Goal: Task Accomplishment & Management: Complete application form

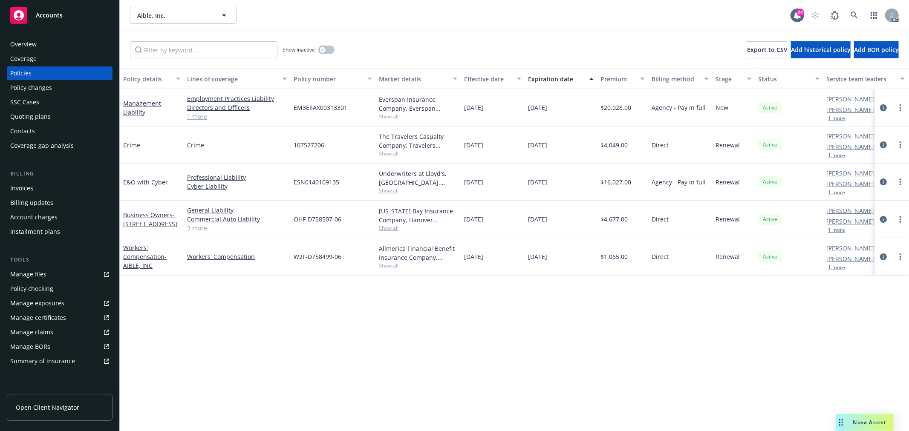
click at [840, 267] on button "1 more" at bounding box center [836, 267] width 17 height 5
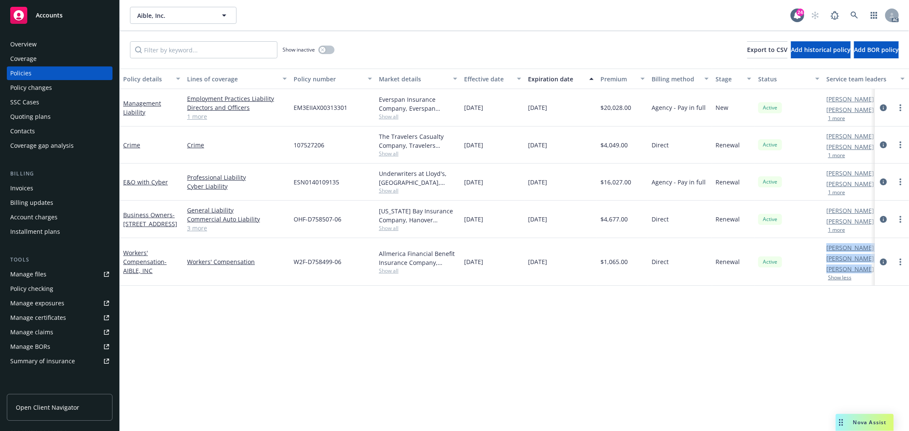
drag, startPoint x: 821, startPoint y: 270, endPoint x: 857, endPoint y: 270, distance: 36.2
click at [857, 270] on div "Workers' Compensation - AIBLE, INC Workers' Compensation W2F-D758499-06 Allmeri…" at bounding box center [531, 262] width 822 height 48
click at [860, 293] on div "Policy details Lines of coverage Policy number Market details Effective date Ex…" at bounding box center [514, 250] width 789 height 362
click at [836, 190] on button "1 more" at bounding box center [836, 192] width 17 height 5
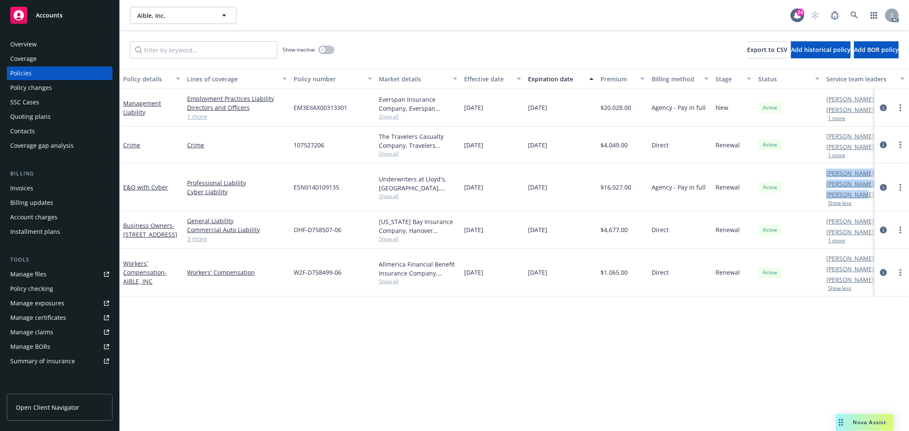
drag, startPoint x: 819, startPoint y: 195, endPoint x: 855, endPoint y: 195, distance: 36.2
click at [855, 195] on div "E&O with Cyber Professional Liability Cyber Liability ESN0140109135 Underwriter…" at bounding box center [531, 188] width 822 height 48
drag, startPoint x: 861, startPoint y: 195, endPoint x: 826, endPoint y: 195, distance: 34.5
click at [826, 195] on link "Forrest Wittenmeier" at bounding box center [850, 194] width 48 height 9
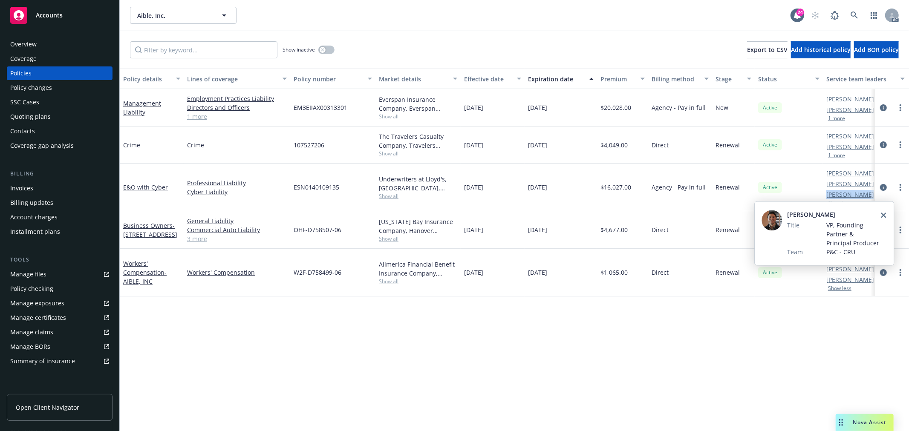
copy link "Forrest Witte"
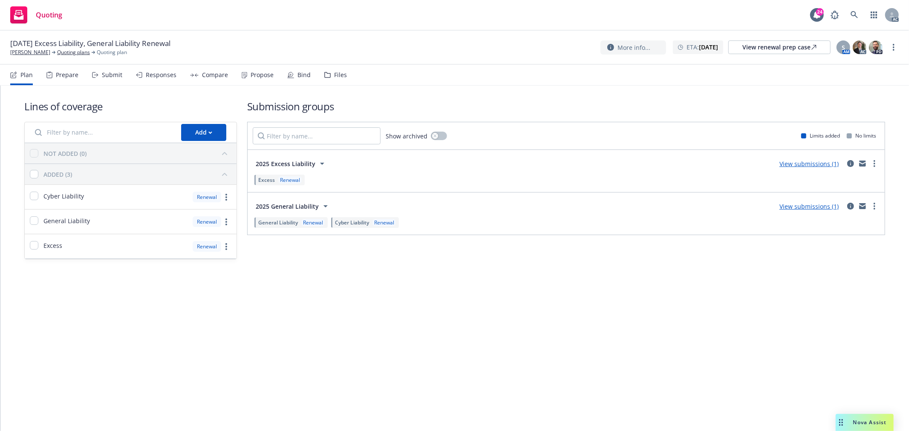
click at [103, 75] on div "Submit" at bounding box center [112, 75] width 20 height 7
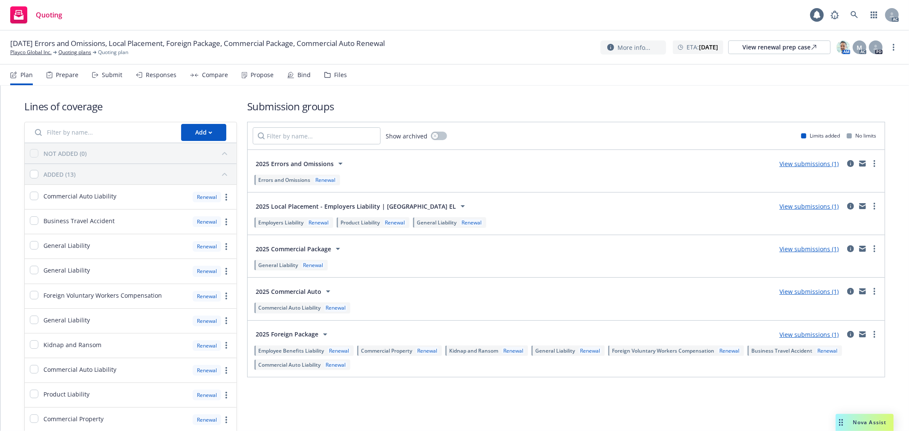
click at [109, 75] on div "Submit" at bounding box center [112, 75] width 20 height 7
